Goal: Information Seeking & Learning: Learn about a topic

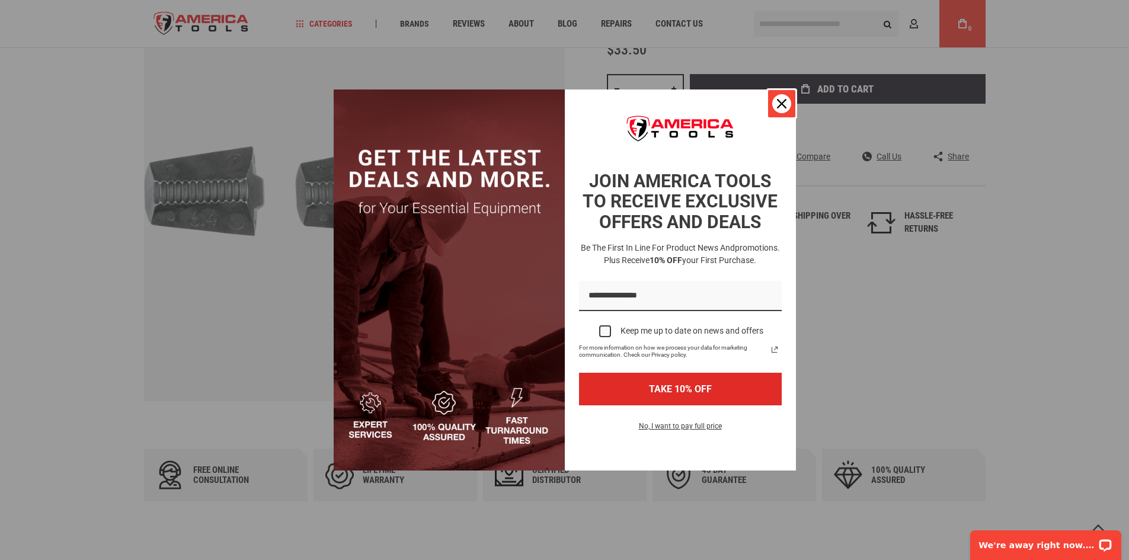
click at [788, 100] on div "Close" at bounding box center [781, 103] width 19 height 19
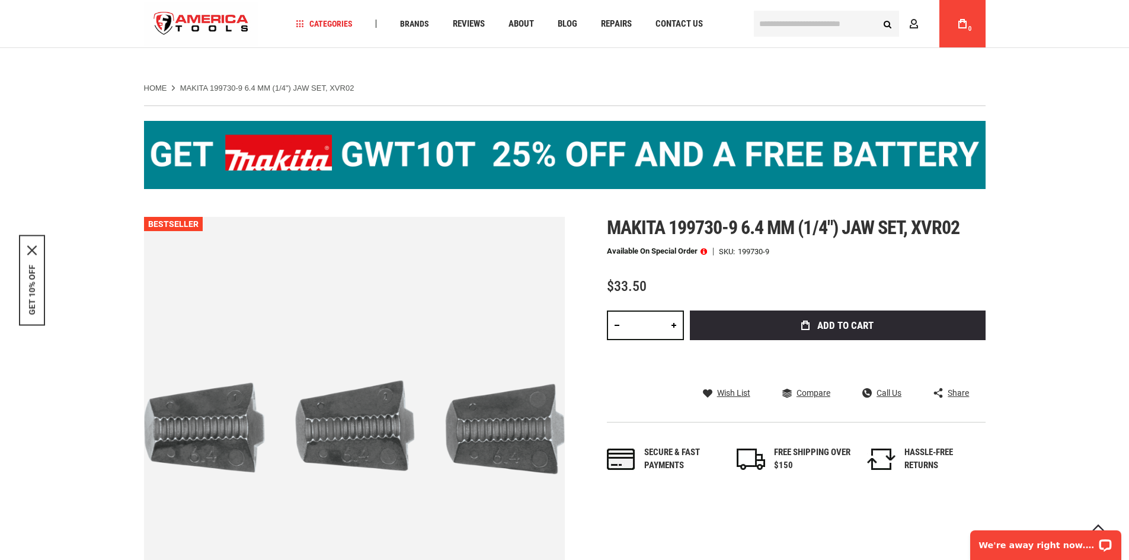
scroll to position [118, 0]
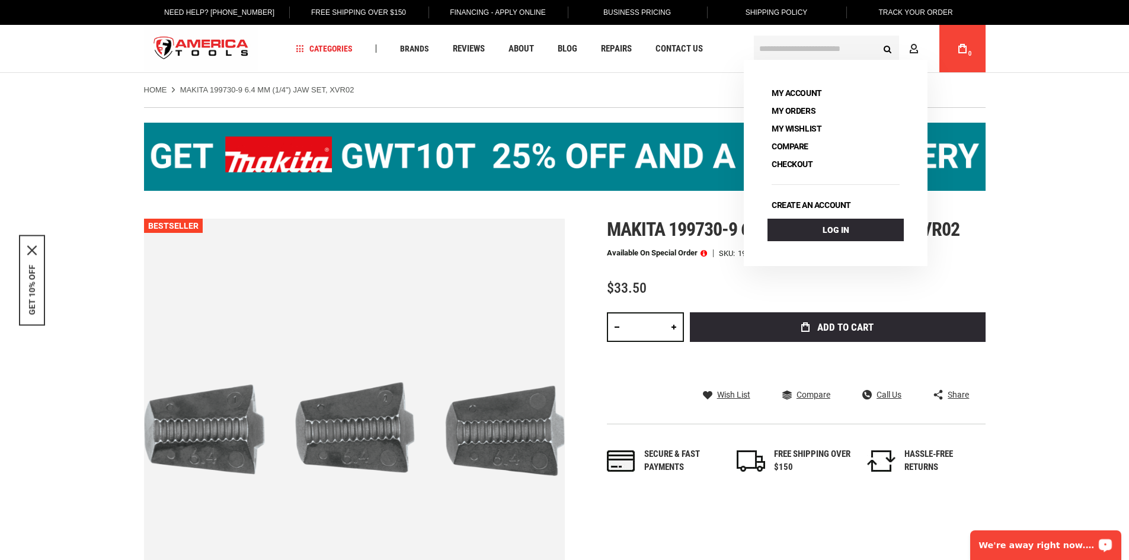
click at [596, 260] on div "Skip to the end of the images gallery Skip to the beginning of the images galle…" at bounding box center [565, 429] width 842 height 421
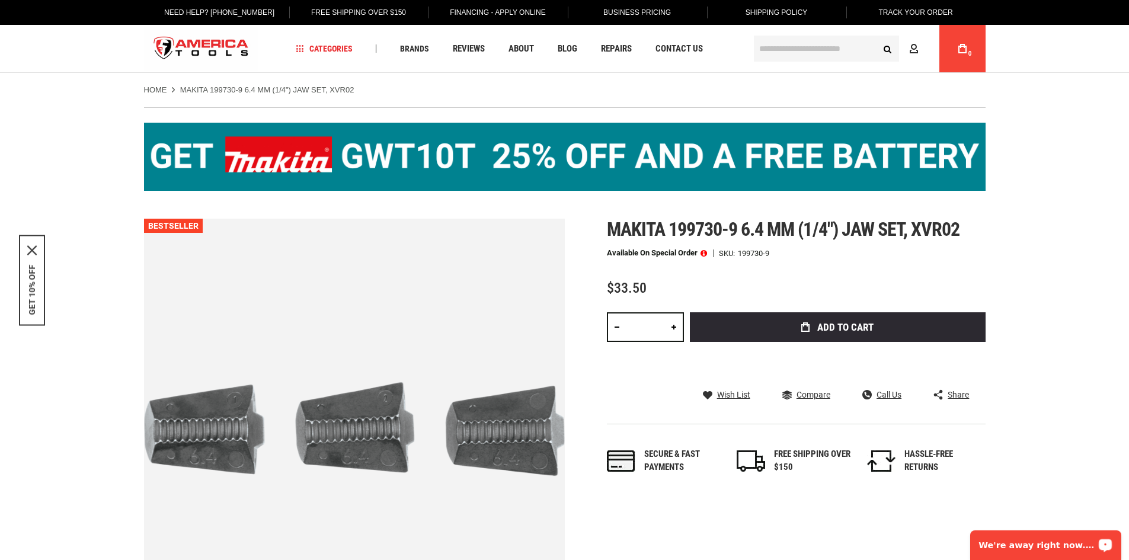
drag, startPoint x: 608, startPoint y: 225, endPoint x: 794, endPoint y: 222, distance: 186.1
click at [794, 222] on span "Makita 199730-9 6.4 mm (1/4") jaw set, xvr02" at bounding box center [783, 229] width 353 height 23
